Goal: Information Seeking & Learning: Learn about a topic

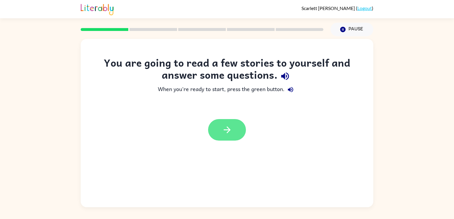
click at [220, 126] on button "button" at bounding box center [227, 130] width 38 height 22
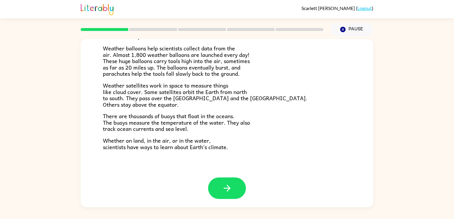
scroll to position [165, 0]
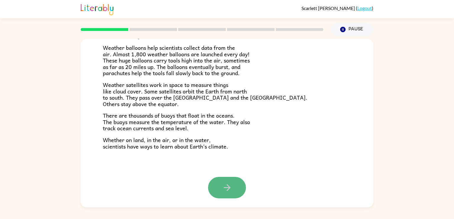
click at [230, 190] on icon "button" at bounding box center [227, 188] width 10 height 10
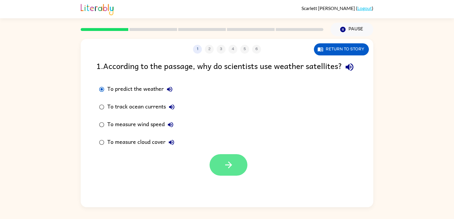
click at [223, 170] on icon "button" at bounding box center [228, 165] width 10 height 10
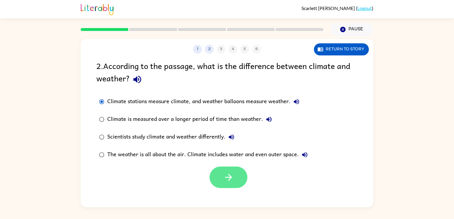
click at [220, 180] on button "button" at bounding box center [228, 178] width 38 height 22
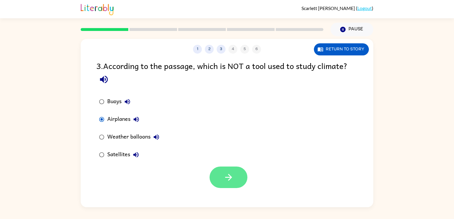
click at [223, 175] on icon "button" at bounding box center [228, 177] width 10 height 10
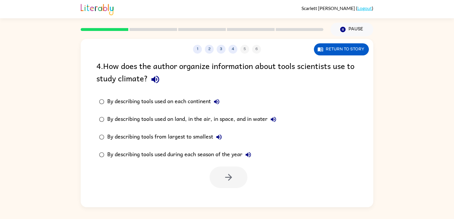
click at [244, 121] on div "By describing tools used on land, in the air, in space, and in water" at bounding box center [193, 120] width 172 height 12
click at [220, 187] on button "button" at bounding box center [228, 178] width 38 height 22
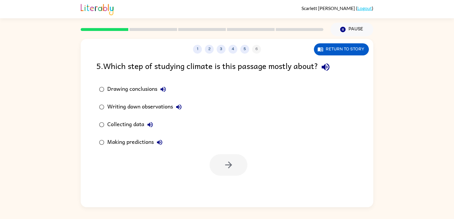
click at [122, 123] on div "Collecting data" at bounding box center [131, 125] width 49 height 12
click at [226, 162] on icon "button" at bounding box center [228, 165] width 10 height 10
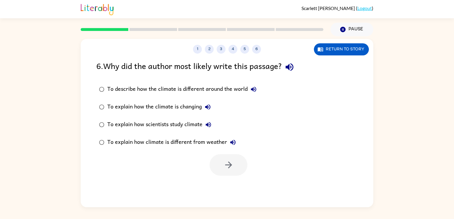
click at [200, 141] on div "To explain how climate is different from weather" at bounding box center [172, 143] width 131 height 12
click at [232, 165] on icon "button" at bounding box center [228, 165] width 10 height 10
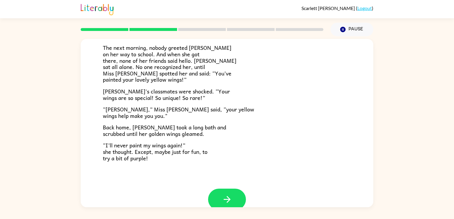
scroll to position [165, 0]
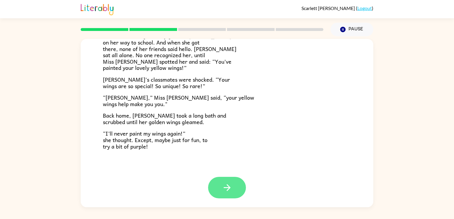
click at [217, 184] on button "button" at bounding box center [227, 188] width 38 height 22
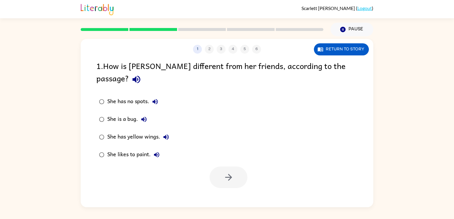
scroll to position [0, 0]
click at [136, 131] on div "She has yellow wings." at bounding box center [139, 137] width 65 height 12
click at [222, 167] on button "button" at bounding box center [228, 178] width 38 height 22
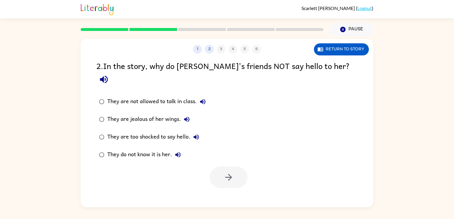
click at [136, 150] on label "They do not know it is her." at bounding box center [152, 155] width 118 height 18
click at [213, 167] on button "button" at bounding box center [228, 178] width 38 height 22
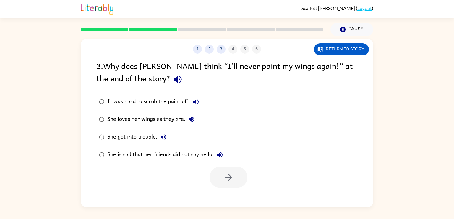
click at [156, 121] on div "She loves her wings as they are." at bounding box center [152, 120] width 90 height 12
click at [218, 169] on button "button" at bounding box center [228, 178] width 38 height 22
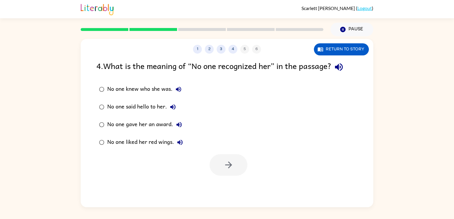
click at [176, 92] on icon "button" at bounding box center [178, 89] width 7 height 7
click at [230, 167] on icon "button" at bounding box center [228, 165] width 10 height 10
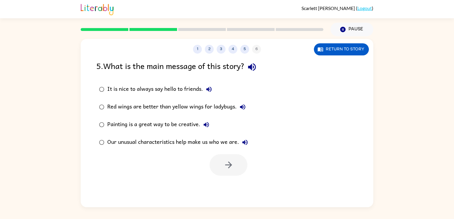
click at [169, 141] on div "Our unusual characteristics help make us who we are." at bounding box center [179, 143] width 144 height 12
click at [231, 171] on button "button" at bounding box center [228, 165] width 38 height 22
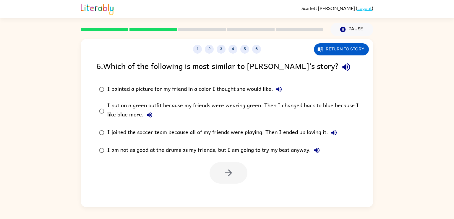
click at [248, 105] on div "I put on a green outfit because my friends were wearing green. Then I changed b…" at bounding box center [236, 111] width 258 height 20
click at [230, 171] on icon "button" at bounding box center [228, 173] width 10 height 10
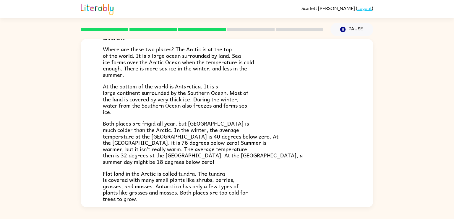
scroll to position [71, 0]
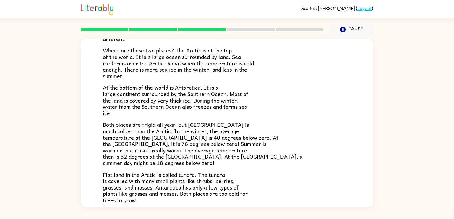
click at [182, 110] on span "At the bottom of the world is Antarctica. It is a large continent surrounded by…" at bounding box center [175, 100] width 145 height 34
click at [207, 146] on span "Both places are frigid all year, but [GEOGRAPHIC_DATA] is much colder than the …" at bounding box center [203, 143] width 200 height 47
click at [206, 147] on span "Both places are frigid all year, but [GEOGRAPHIC_DATA] is much colder than the …" at bounding box center [203, 143] width 200 height 47
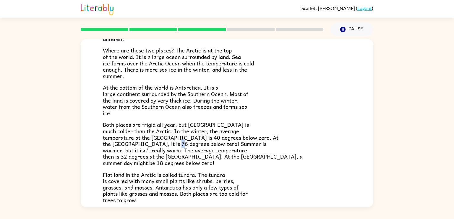
click at [206, 147] on span "Both places are frigid all year, but [GEOGRAPHIC_DATA] is much colder than the …" at bounding box center [203, 143] width 200 height 47
click at [279, 119] on div "Have you heard of the Arctic and [GEOGRAPHIC_DATA]? What do you know about them…" at bounding box center [227, 102] width 248 height 201
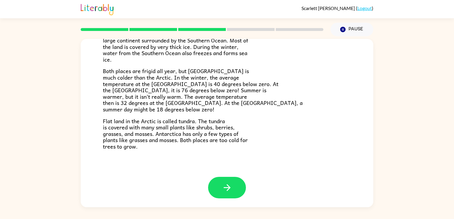
scroll to position [124, 0]
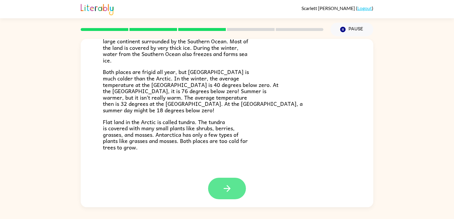
click at [228, 195] on button "button" at bounding box center [227, 189] width 38 height 22
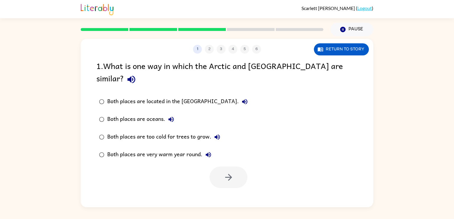
click at [149, 131] on div "Both places are too cold for trees to grow." at bounding box center [165, 137] width 116 height 12
click at [233, 167] on button "button" at bounding box center [228, 178] width 38 height 22
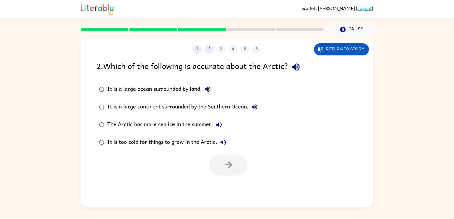
click at [142, 108] on div "It is a large continent surrounded by the Southern Ocean." at bounding box center [183, 107] width 153 height 12
drag, startPoint x: 227, startPoint y: 169, endPoint x: 126, endPoint y: 186, distance: 102.5
click at [126, 186] on div "1 2 3 4 5 6 Return to story 2 . Which of the following is accurate about the Ar…" at bounding box center [227, 123] width 292 height 169
click at [226, 173] on button "button" at bounding box center [228, 165] width 38 height 22
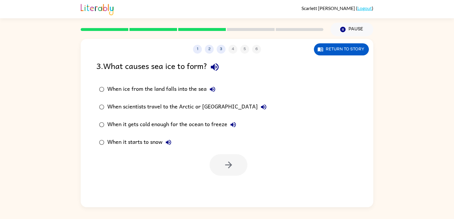
click at [145, 90] on div "When ice from the land falls into the sea" at bounding box center [162, 90] width 111 height 12
click at [228, 161] on icon "button" at bounding box center [228, 165] width 10 height 10
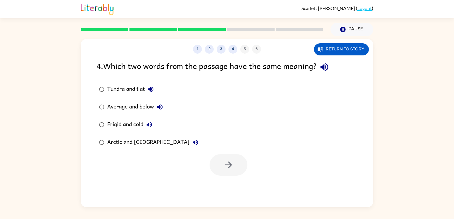
click at [135, 126] on div "Frigid and cold" at bounding box center [131, 125] width 48 height 12
click at [219, 164] on button "button" at bounding box center [228, 165] width 38 height 22
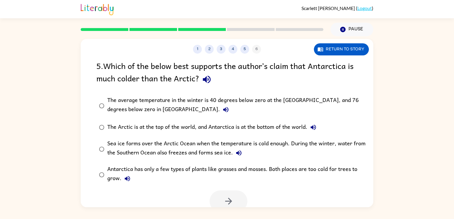
click at [176, 101] on div "The average temperature in the winter is 40 degrees below zero at the [GEOGRAPH…" at bounding box center [236, 106] width 258 height 20
click at [191, 125] on div "The Arctic is at the top of the world, and Antarctica is at the bottom of the w…" at bounding box center [213, 128] width 212 height 12
click at [230, 202] on icon "button" at bounding box center [228, 201] width 7 height 7
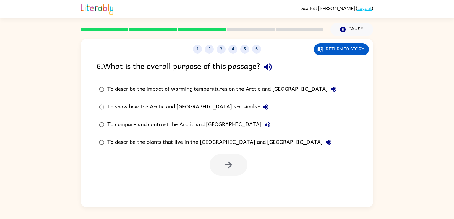
click at [230, 110] on div "To show how the Arctic and [GEOGRAPHIC_DATA] are similar" at bounding box center [189, 107] width 164 height 12
click at [261, 125] on button "To compare and contrast the Arctic and [GEOGRAPHIC_DATA]" at bounding box center [267, 125] width 12 height 12
click at [222, 165] on button "button" at bounding box center [228, 165] width 38 height 22
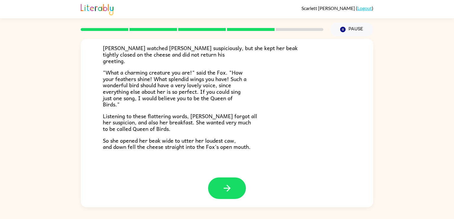
scroll to position [116, 0]
click at [222, 179] on button "button" at bounding box center [227, 188] width 38 height 22
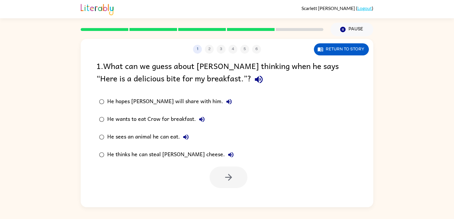
scroll to position [0, 0]
click at [168, 121] on div "He wants to eat Crow for breakfast." at bounding box center [157, 120] width 100 height 12
click at [183, 152] on div "He thinks he can steal [PERSON_NAME] cheese." at bounding box center [171, 155] width 129 height 12
click at [216, 173] on button "button" at bounding box center [228, 178] width 38 height 22
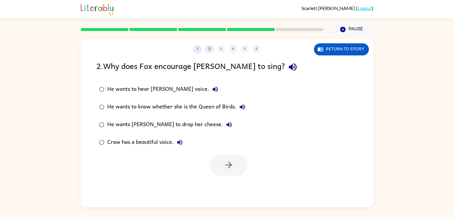
click at [182, 106] on div "He wants to know whether she is the Queen of Birds." at bounding box center [177, 107] width 141 height 12
click at [190, 125] on div "He wants [PERSON_NAME] to drop her cheese." at bounding box center [171, 125] width 128 height 12
click at [221, 176] on button "button" at bounding box center [228, 165] width 38 height 22
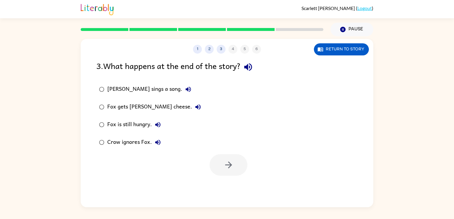
click at [143, 141] on div "Crow ignores Fox." at bounding box center [135, 143] width 56 height 12
click at [214, 164] on button "button" at bounding box center [228, 165] width 38 height 22
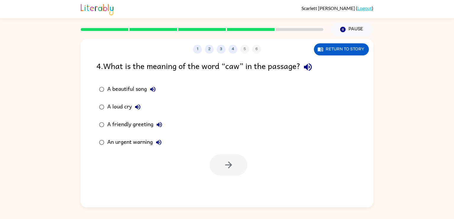
click at [131, 143] on div "An urgent warning" at bounding box center [135, 143] width 57 height 12
click at [234, 157] on button "button" at bounding box center [228, 165] width 38 height 22
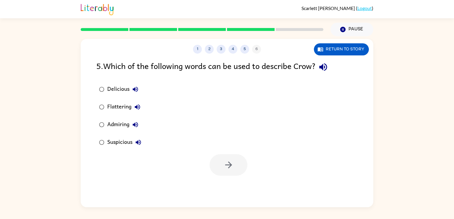
click at [117, 139] on div "Suspicious" at bounding box center [125, 143] width 37 height 12
click at [244, 167] on button "button" at bounding box center [228, 165] width 38 height 22
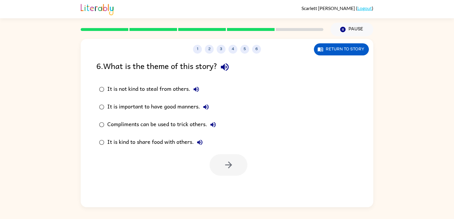
click at [164, 91] on div "It is not kind to steal from others." at bounding box center [154, 90] width 95 height 12
click at [216, 154] on div at bounding box center [228, 165] width 38 height 22
click at [219, 163] on button "button" at bounding box center [228, 165] width 38 height 22
